Goal: Task Accomplishment & Management: Complete application form

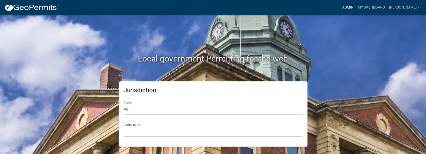
click at [356, 8] on link "Admin" at bounding box center [348, 8] width 16 height 10
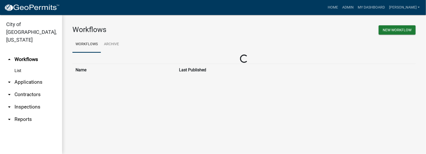
click at [23, 101] on link "arrow_drop_down Inspections" at bounding box center [31, 107] width 62 height 12
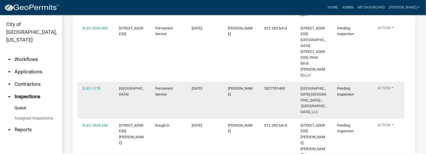
scroll to position [155, 0]
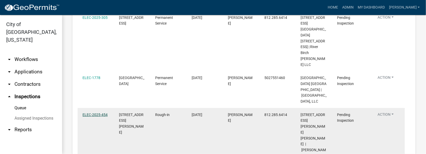
click at [99, 113] on link "ELEC-2025-454" at bounding box center [95, 115] width 25 height 4
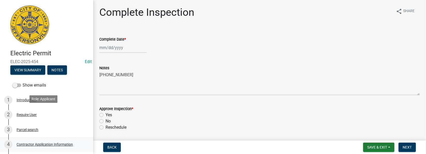
click at [41, 143] on div "Contractor Application Information" at bounding box center [45, 145] width 56 height 4
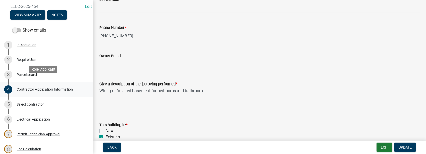
scroll to position [77, 0]
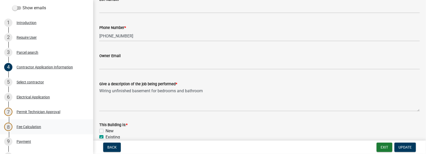
click at [30, 128] on div "Fee Calculation" at bounding box center [29, 127] width 25 height 4
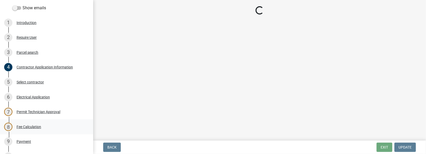
scroll to position [0, 0]
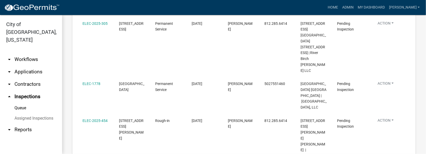
scroll to position [155, 0]
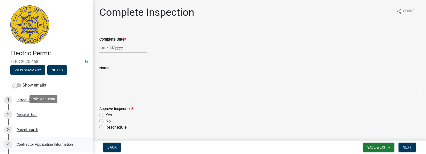
click at [43, 143] on div "Contractor Application Information" at bounding box center [45, 145] width 56 height 4
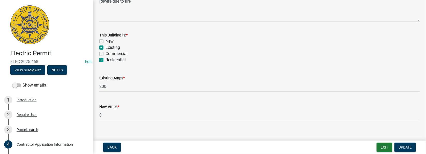
scroll to position [290, 0]
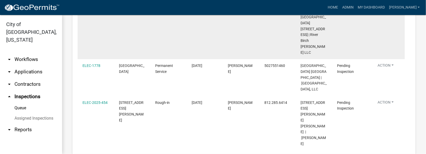
scroll to position [183, 0]
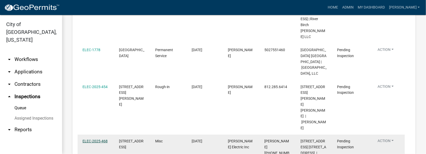
click at [95, 139] on link "ELEC-2025-468" at bounding box center [95, 141] width 25 height 4
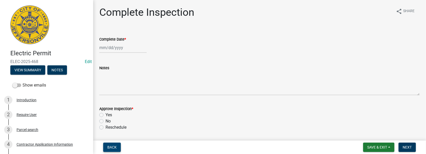
click at [113, 146] on span "Back" at bounding box center [111, 147] width 9 height 4
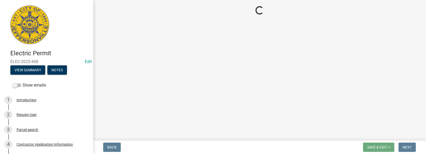
select select "36a8b8f0-2ef8-43e9-ae06-718f51af8d36"
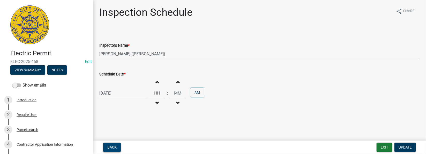
click at [105, 144] on button "Back" at bounding box center [112, 147] width 18 height 9
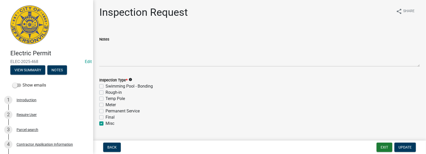
click at [106, 111] on label "Permanent Service" at bounding box center [123, 111] width 34 height 6
click at [106, 111] on input "Permanent Service" at bounding box center [107, 109] width 3 height 3
checkbox input "true"
checkbox input "false"
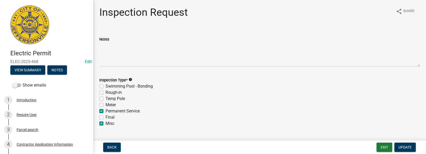
checkbox input "false"
checkbox input "true"
checkbox input "false"
click at [106, 124] on label "Misc" at bounding box center [110, 124] width 9 height 6
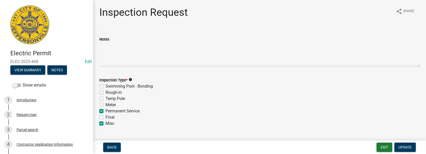
click at [106, 124] on input "Misc" at bounding box center [107, 122] width 3 height 3
checkbox input "false"
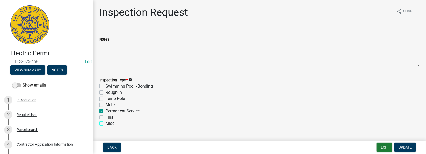
checkbox input "false"
checkbox input "true"
checkbox input "false"
click at [404, 148] on span "Update" at bounding box center [405, 147] width 13 height 4
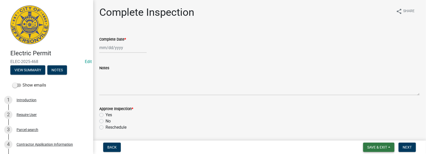
click at [385, 146] on span "Save & Exit" at bounding box center [378, 147] width 20 height 4
click at [372, 135] on button "Save & Exit" at bounding box center [373, 134] width 41 height 12
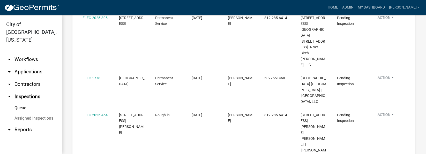
scroll to position [144, 0]
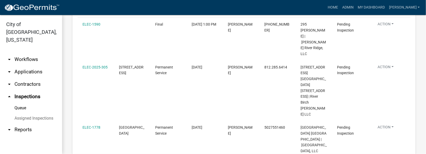
scroll to position [116, 0]
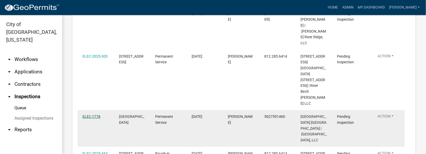
click at [92, 115] on link "ELEC-1778" at bounding box center [92, 117] width 18 height 4
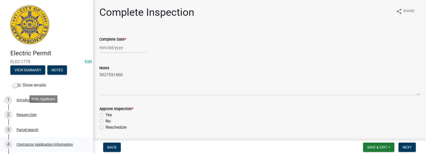
click at [59, 143] on div "Contractor Application Information" at bounding box center [45, 145] width 56 height 4
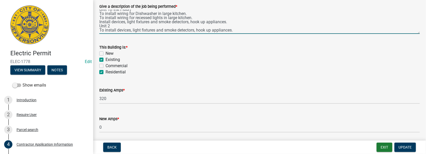
scroll to position [233, 0]
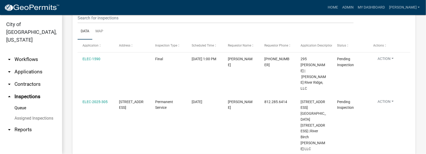
scroll to position [70, 0]
